Goal: Information Seeking & Learning: Find specific fact

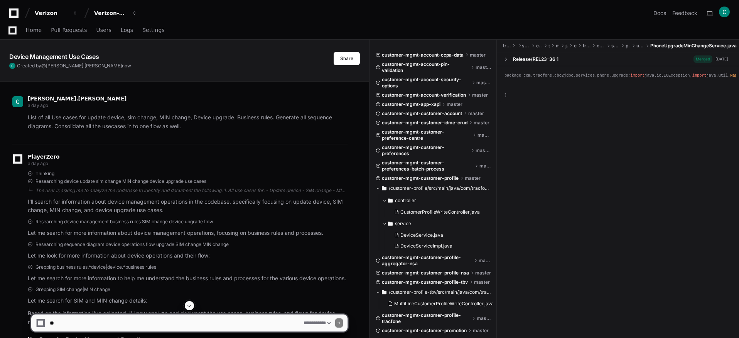
select select "*********"
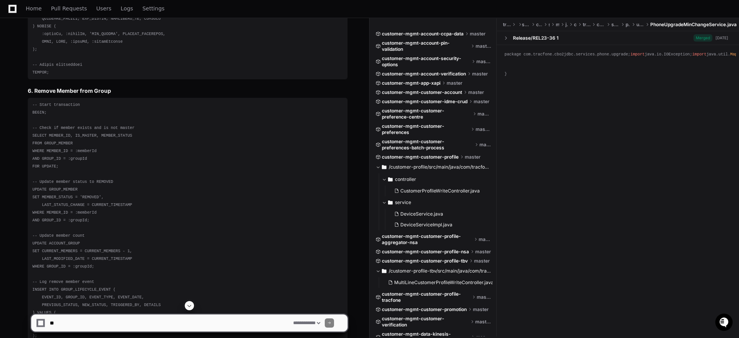
scroll to position [27701, 0]
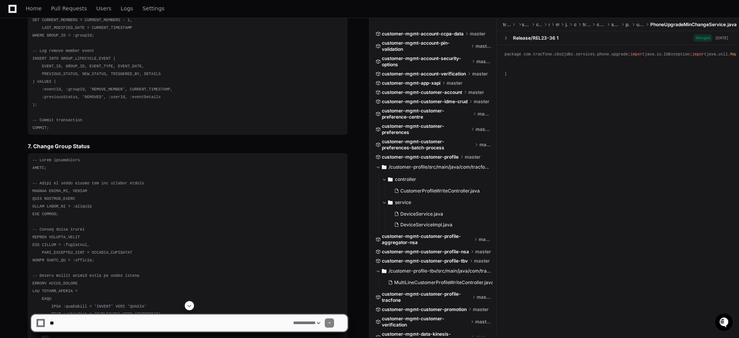
click at [573, 210] on div "package com.tracfone.cbo2jdbc.services.phone.upgrade; import java.io.IOExceptio…" at bounding box center [617, 189] width 242 height 289
click at [118, 324] on textarea at bounding box center [169, 323] width 243 height 17
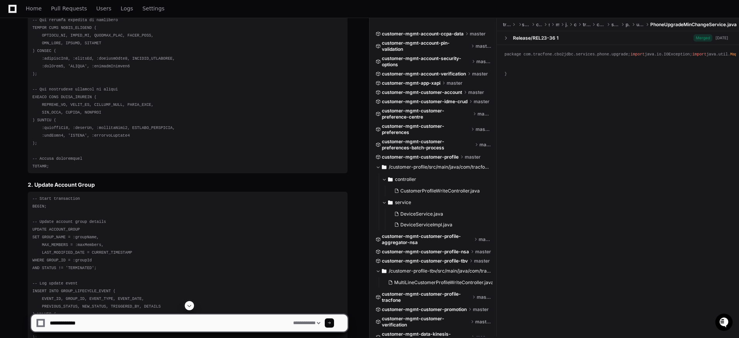
scroll to position [26429, 0]
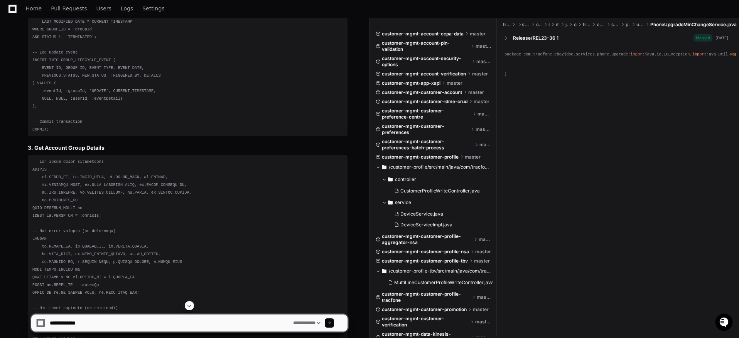
click at [105, 325] on textarea at bounding box center [169, 323] width 243 height 17
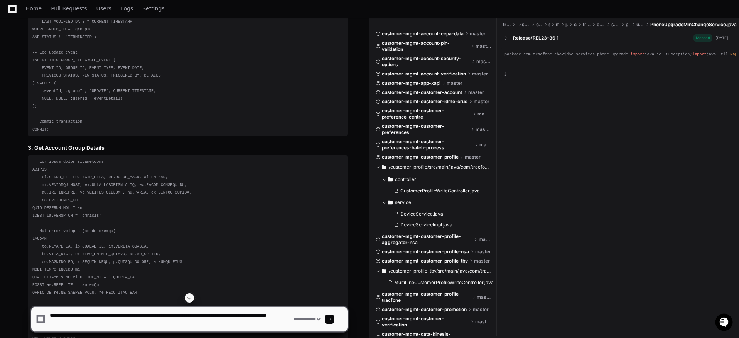
click at [247, 314] on textarea at bounding box center [169, 319] width 243 height 25
click at [58, 325] on textarea at bounding box center [169, 319] width 243 height 25
click at [74, 321] on textarea at bounding box center [169, 319] width 243 height 25
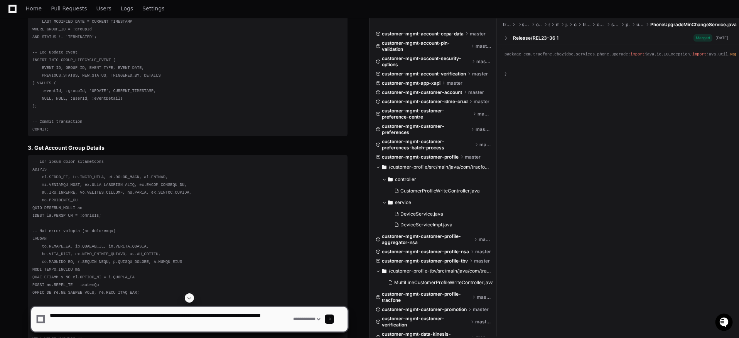
click at [74, 321] on textarea at bounding box center [169, 319] width 243 height 25
type textarea "**********"
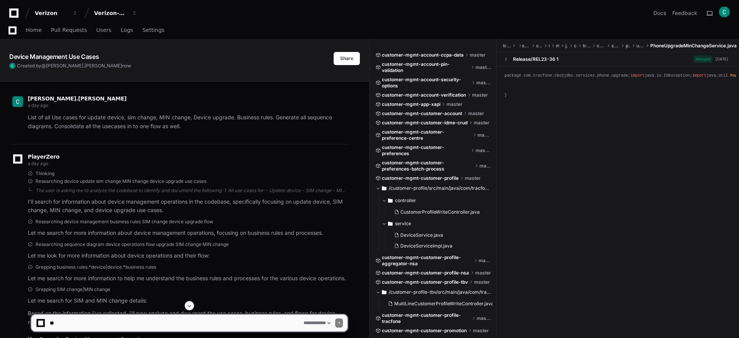
select select "*********"
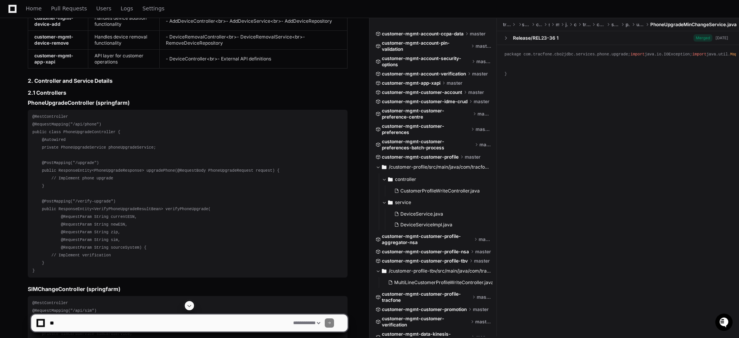
scroll to position [41059, 0]
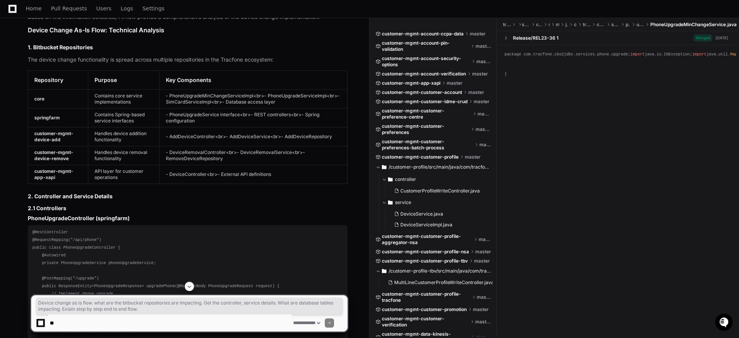
drag, startPoint x: 191, startPoint y: 115, endPoint x: 22, endPoint y: 105, distance: 169.5
copy p "Device change as is flow. what are the bitbucket repositories are impacting. Ge…"
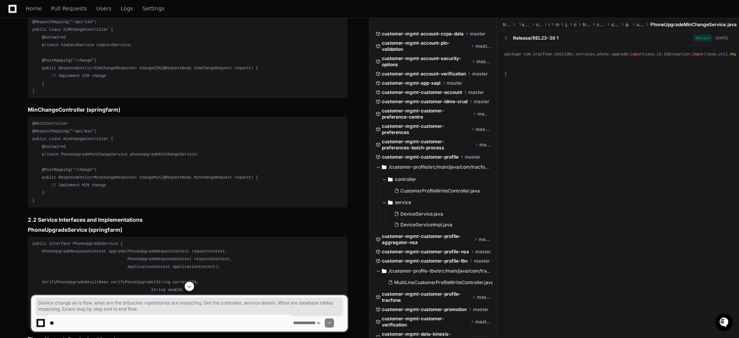
scroll to position [41521, 0]
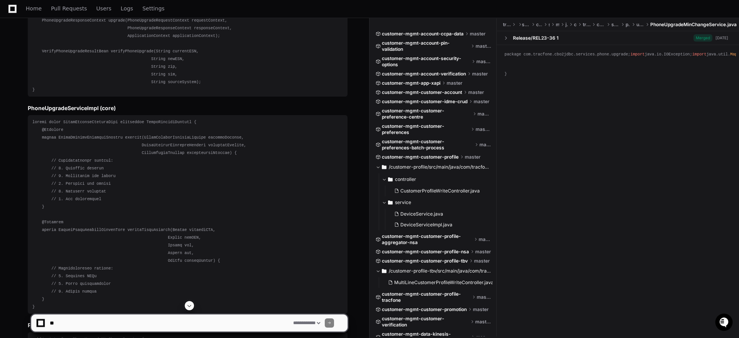
scroll to position [41579, 0]
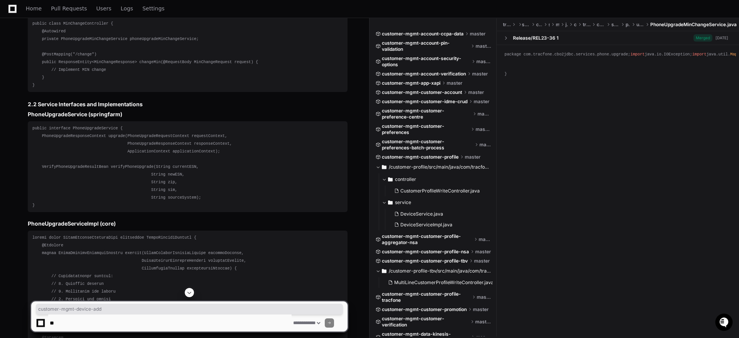
drag, startPoint x: 34, startPoint y: 112, endPoint x: 67, endPoint y: 122, distance: 33.9
copy strong "customer-mgmt-device-add"
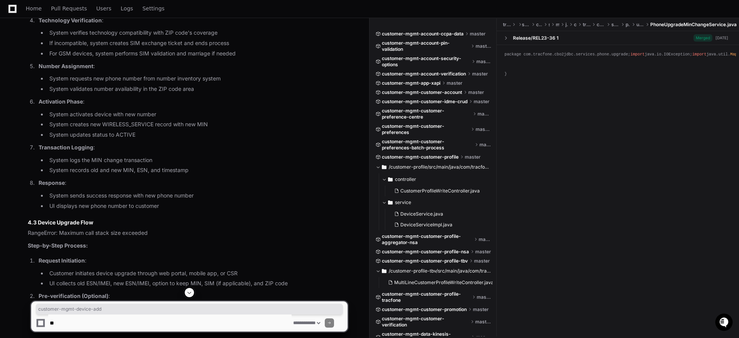
scroll to position [43521, 0]
